Goal: Entertainment & Leisure: Browse casually

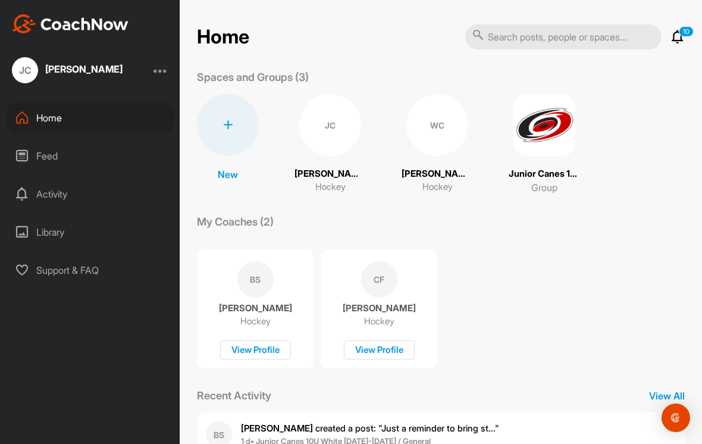
click at [329, 131] on div "JC" at bounding box center [330, 125] width 62 height 62
click at [425, 144] on div "WC" at bounding box center [437, 125] width 62 height 62
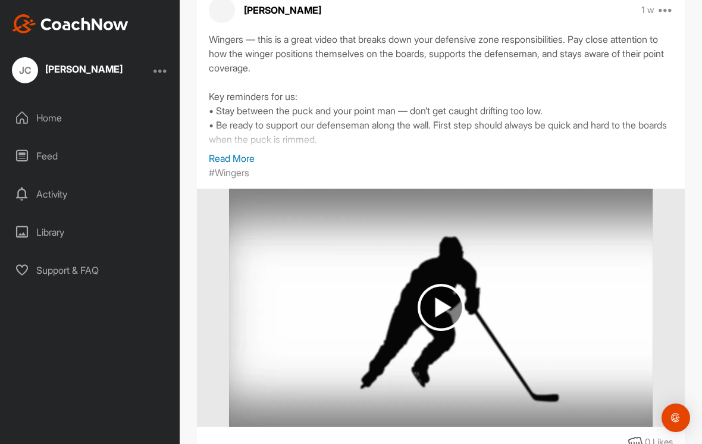
scroll to position [230, 0]
click at [240, 160] on p "Read More" at bounding box center [441, 157] width 464 height 14
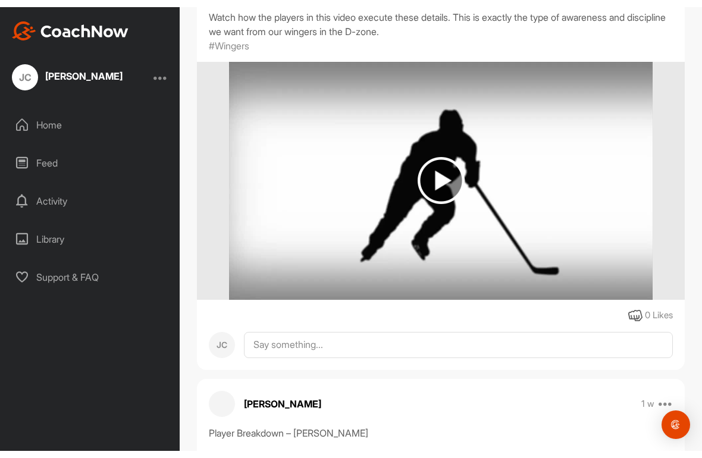
scroll to position [425, 0]
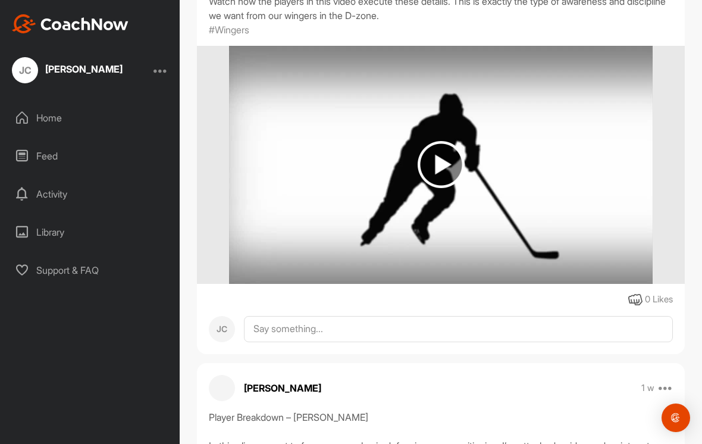
click at [435, 176] on img at bounding box center [440, 164] width 47 height 47
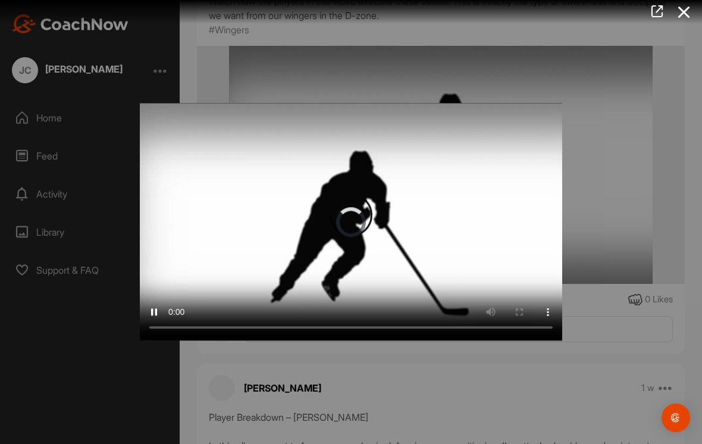
click at [349, 223] on video "Video Player" at bounding box center [351, 221] width 422 height 237
click at [146, 114] on video "Video Player" at bounding box center [351, 221] width 422 height 237
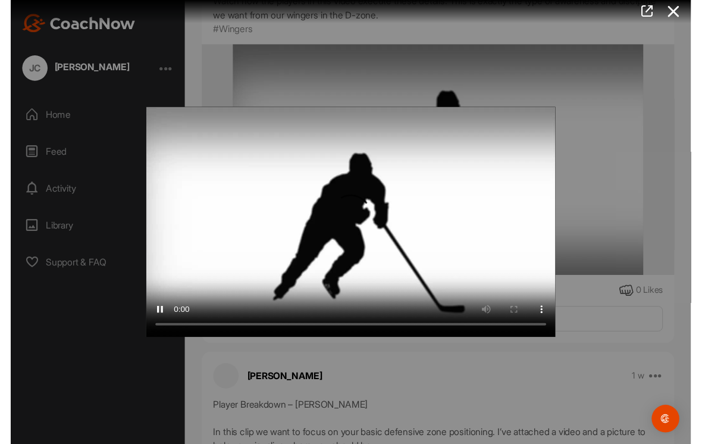
scroll to position [14, 0]
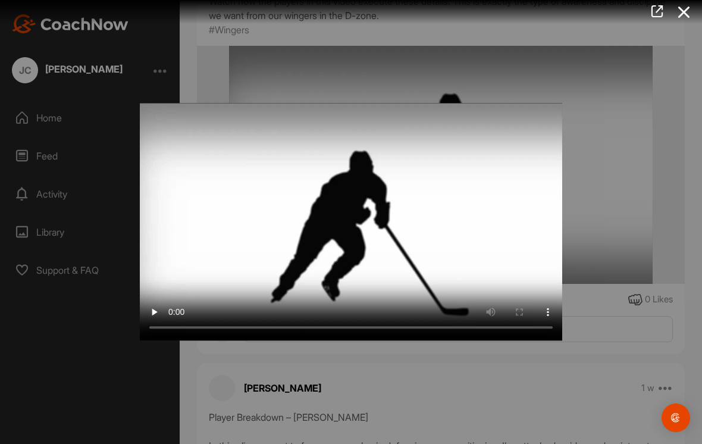
click at [683, 7] on icon at bounding box center [683, 12] width 27 height 22
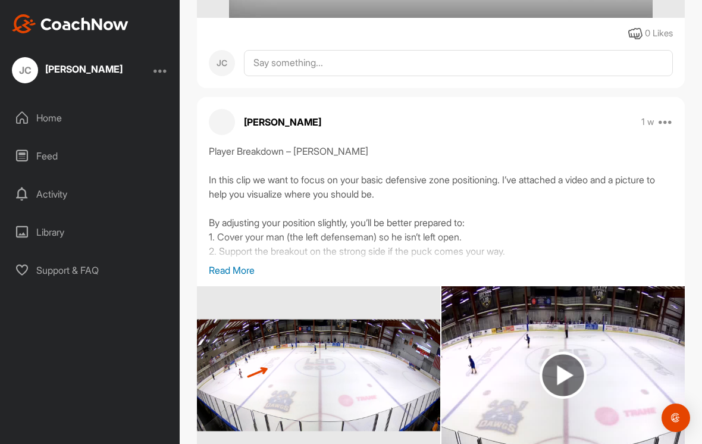
scroll to position [744, 0]
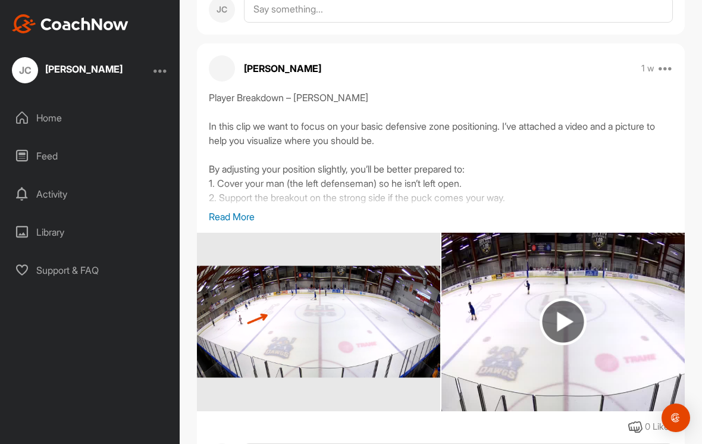
click at [231, 219] on p "Read More" at bounding box center [441, 216] width 464 height 14
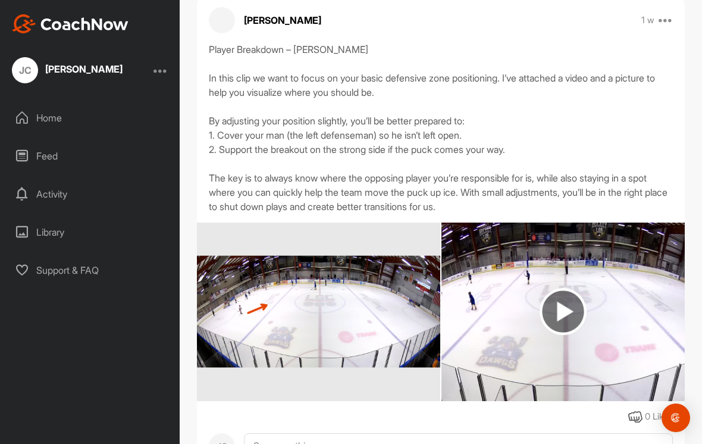
scroll to position [793, 0]
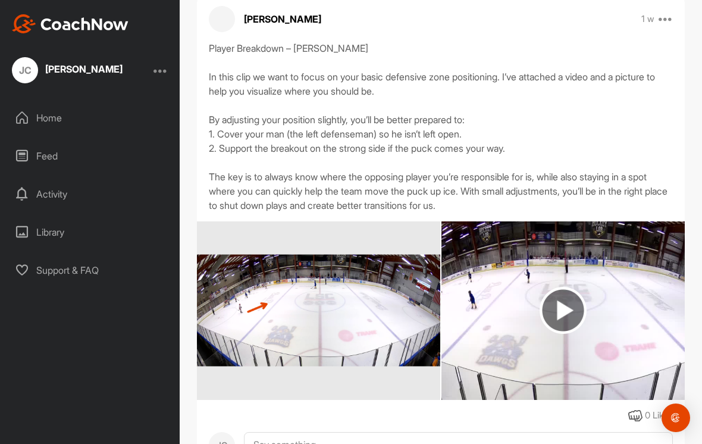
click at [247, 334] on img at bounding box center [318, 310] width 243 height 529
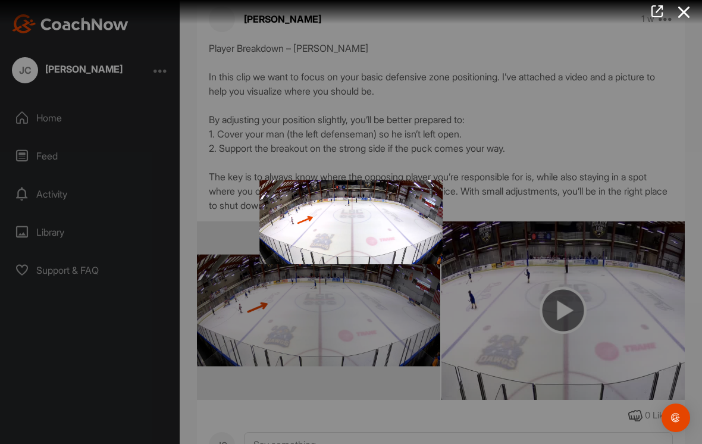
click at [268, 330] on img at bounding box center [350, 222] width 207 height 422
click at [679, 16] on icon at bounding box center [683, 12] width 27 height 22
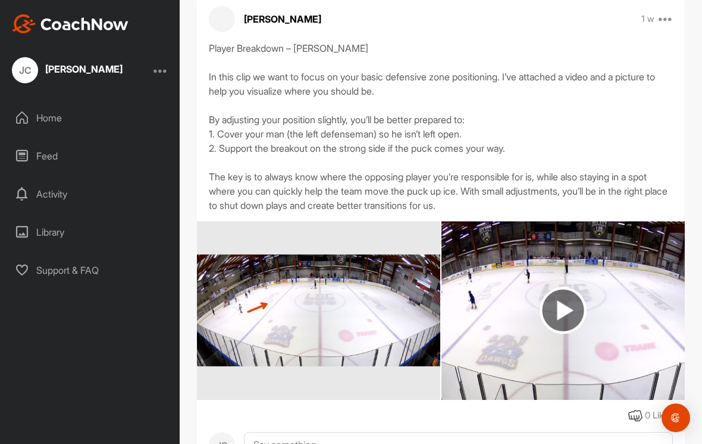
click at [562, 313] on img at bounding box center [562, 310] width 47 height 47
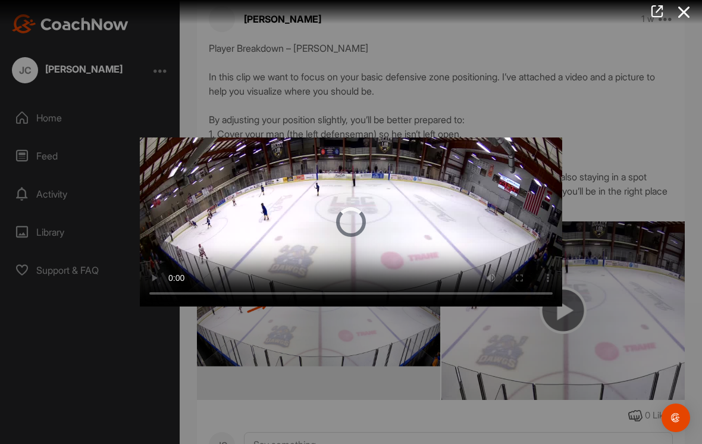
click at [347, 222] on video "Video Player" at bounding box center [351, 221] width 422 height 169
click at [144, 159] on video "Video Player" at bounding box center [351, 221] width 422 height 169
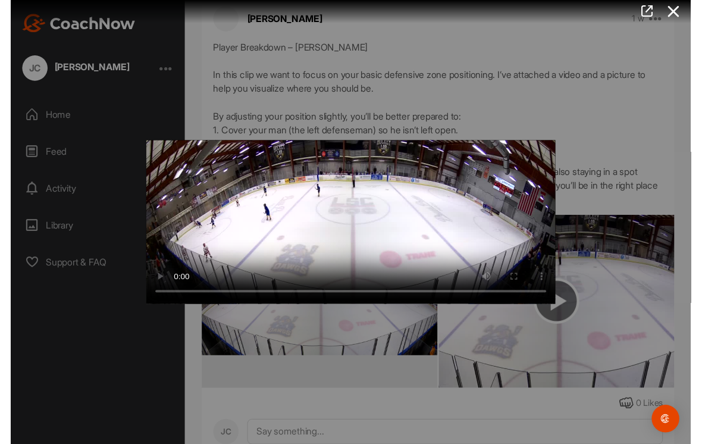
scroll to position [14, 0]
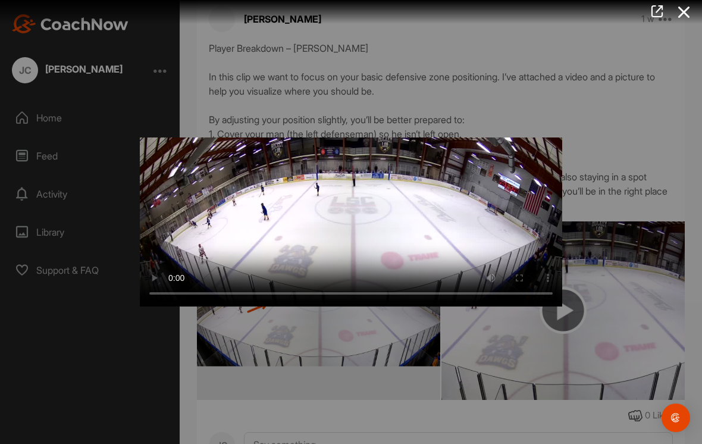
click at [683, 7] on icon at bounding box center [683, 12] width 27 height 22
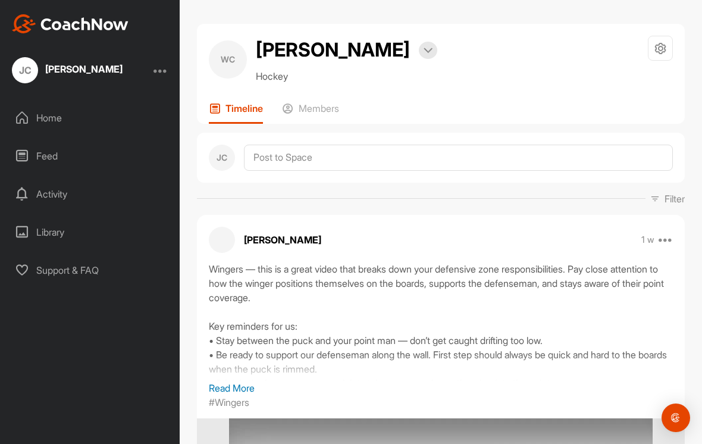
click at [52, 103] on div "Home" at bounding box center [91, 118] width 168 height 30
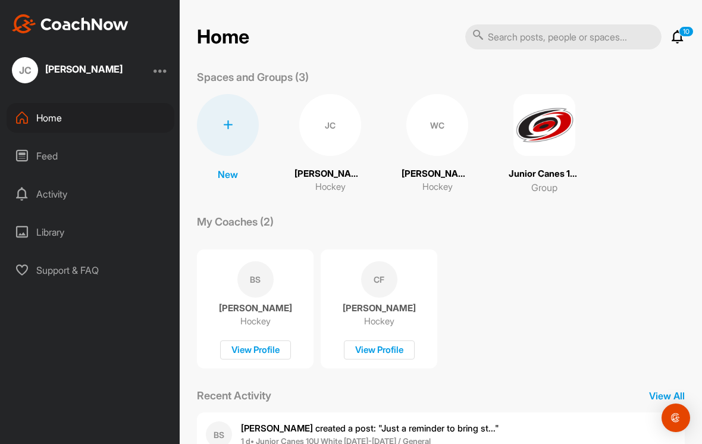
click at [323, 112] on div "JC" at bounding box center [330, 125] width 62 height 62
